Goal: Find specific page/section: Find specific page/section

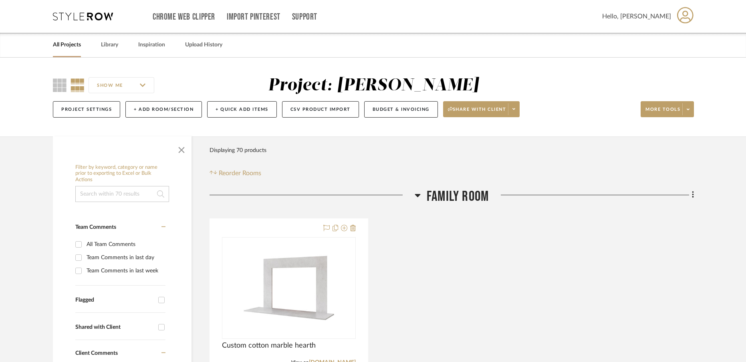
click at [80, 14] on icon at bounding box center [83, 16] width 60 height 8
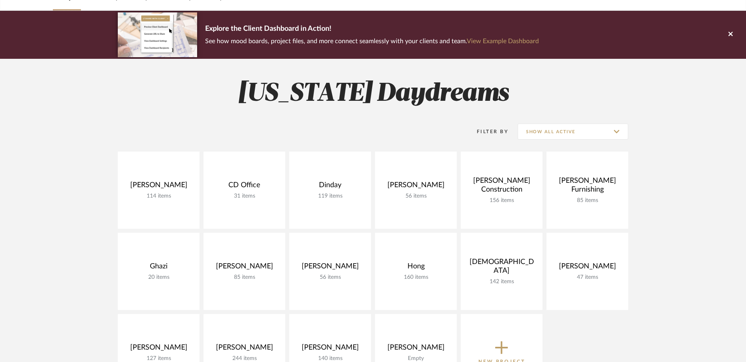
scroll to position [135, 0]
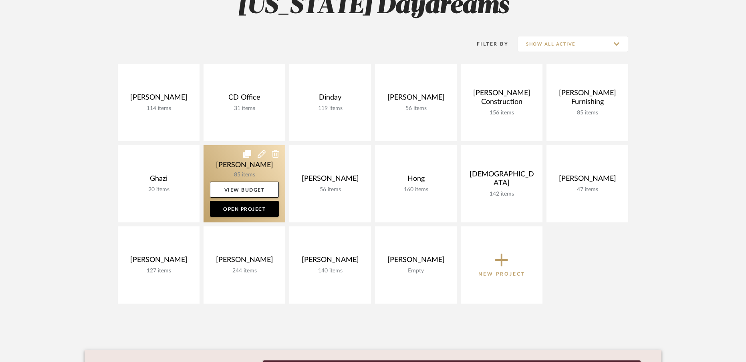
click at [223, 155] on link at bounding box center [244, 183] width 82 height 77
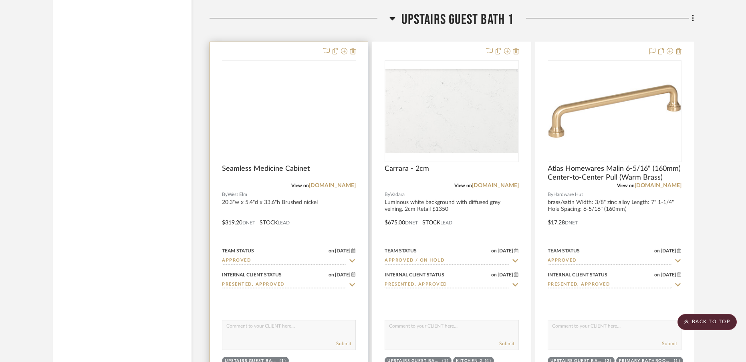
scroll to position [2754, 0]
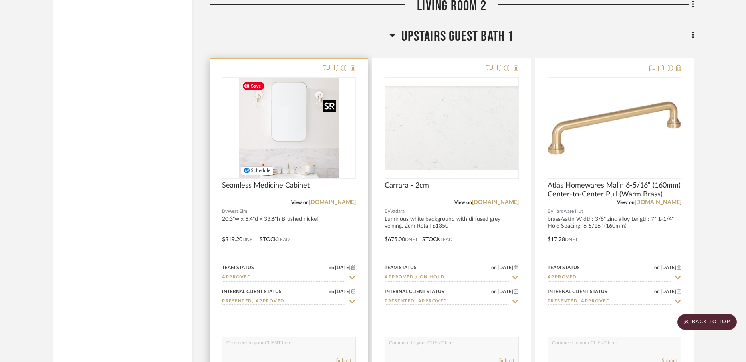
click at [300, 139] on img "0" at bounding box center [289, 128] width 100 height 100
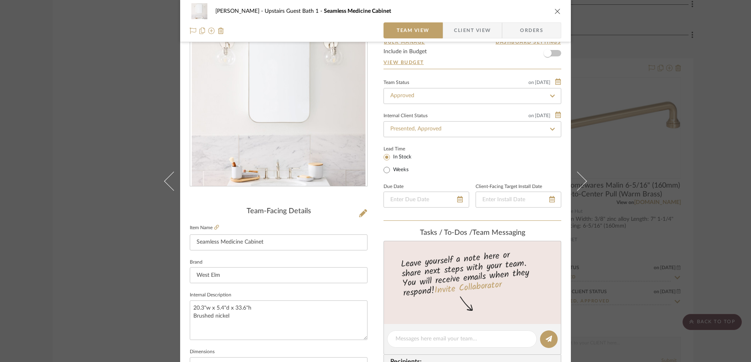
scroll to position [43, 0]
click at [214, 227] on icon at bounding box center [216, 227] width 5 height 5
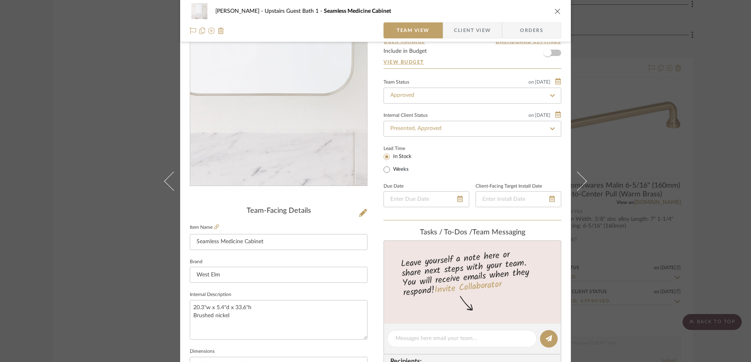
scroll to position [0, 0]
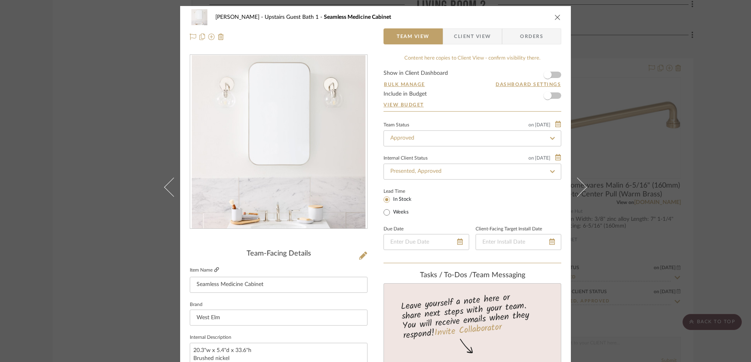
click at [214, 271] on icon at bounding box center [216, 270] width 5 height 5
